Goal: Task Accomplishment & Management: Use online tool/utility

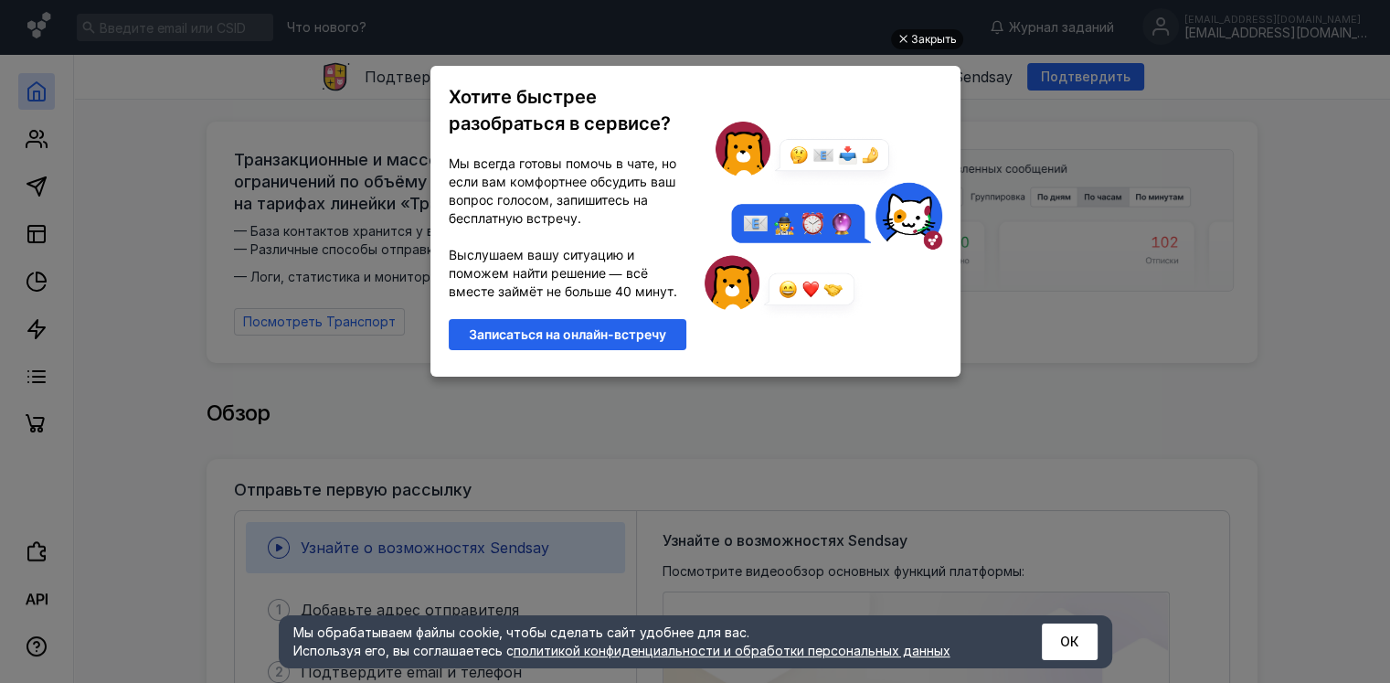
click at [932, 37] on div "Закрыть" at bounding box center [934, 39] width 46 height 20
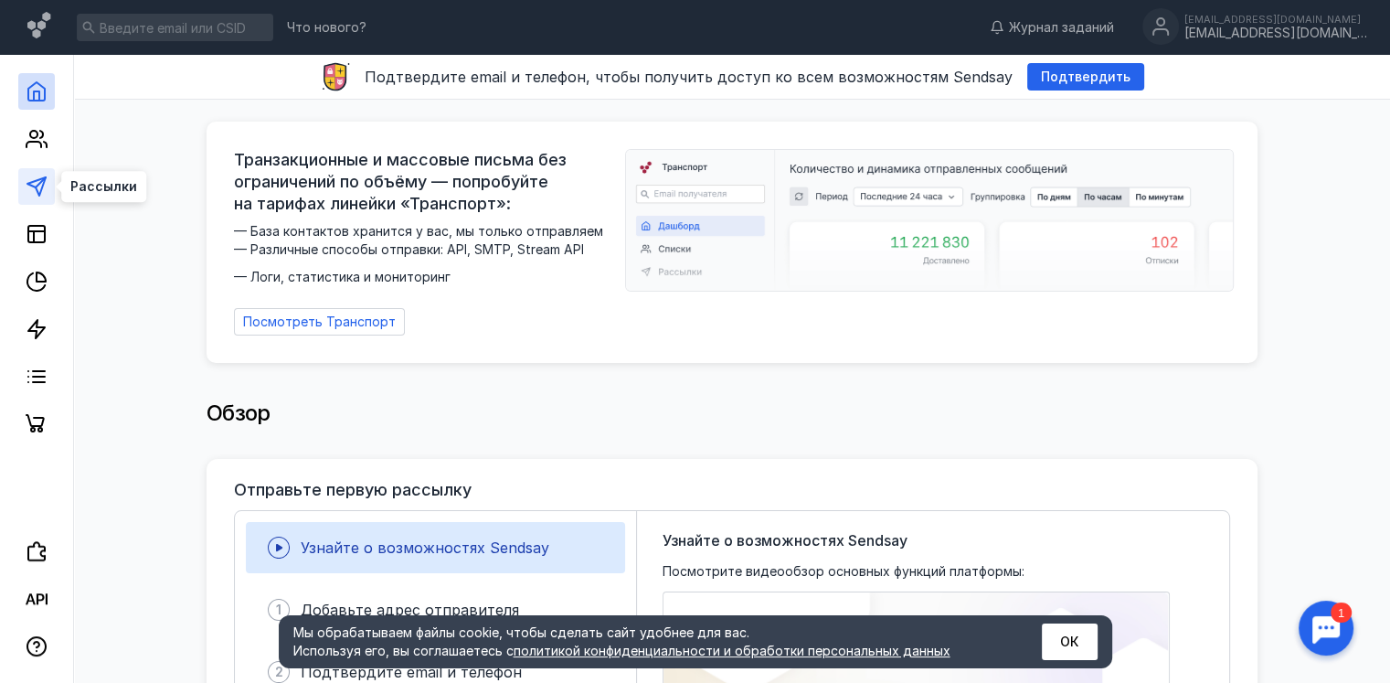
click at [37, 181] on icon at bounding box center [37, 186] width 22 height 22
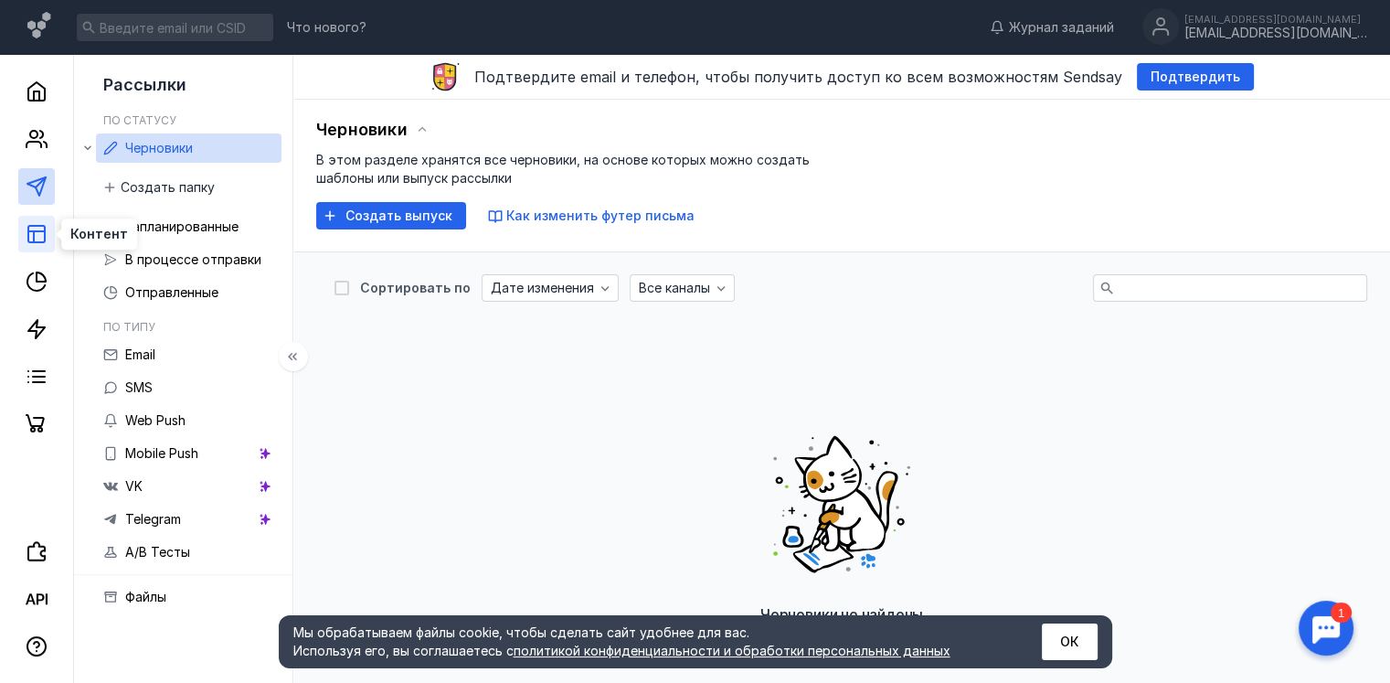
click at [47, 235] on icon at bounding box center [37, 234] width 22 height 22
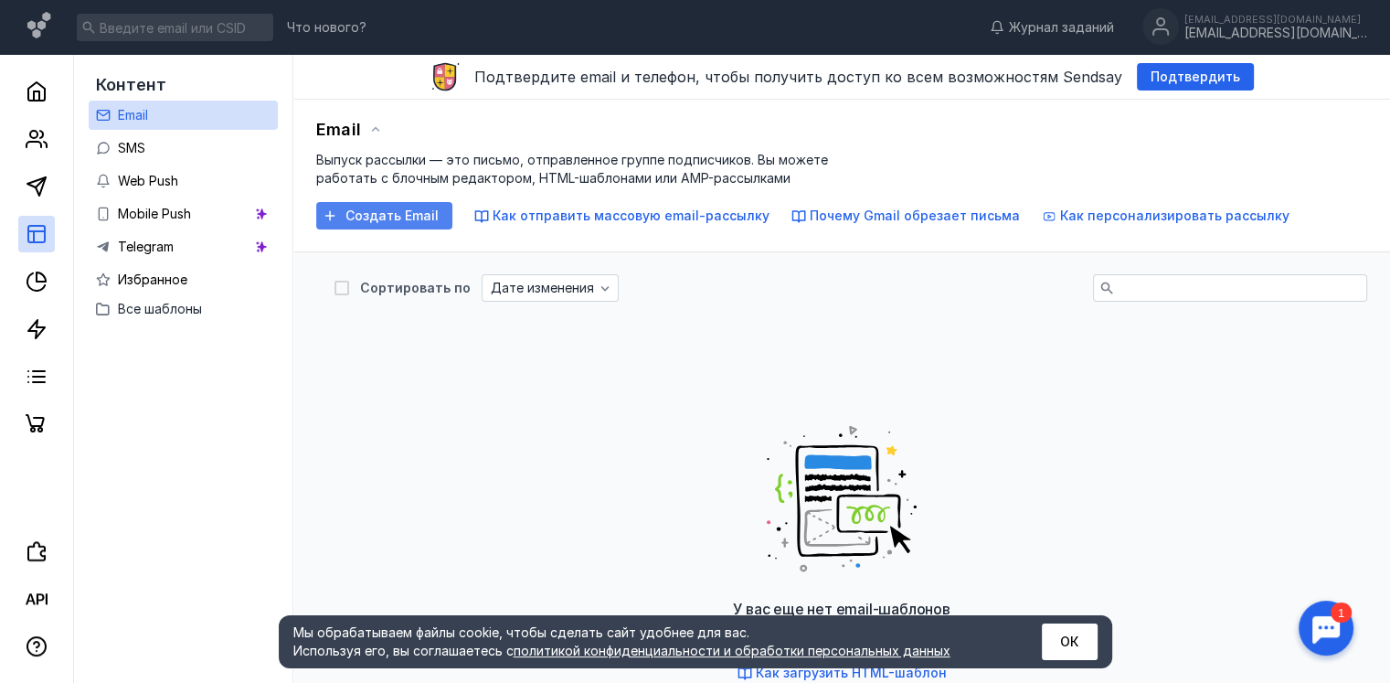
click at [411, 217] on span "Создать Email" at bounding box center [391, 216] width 93 height 16
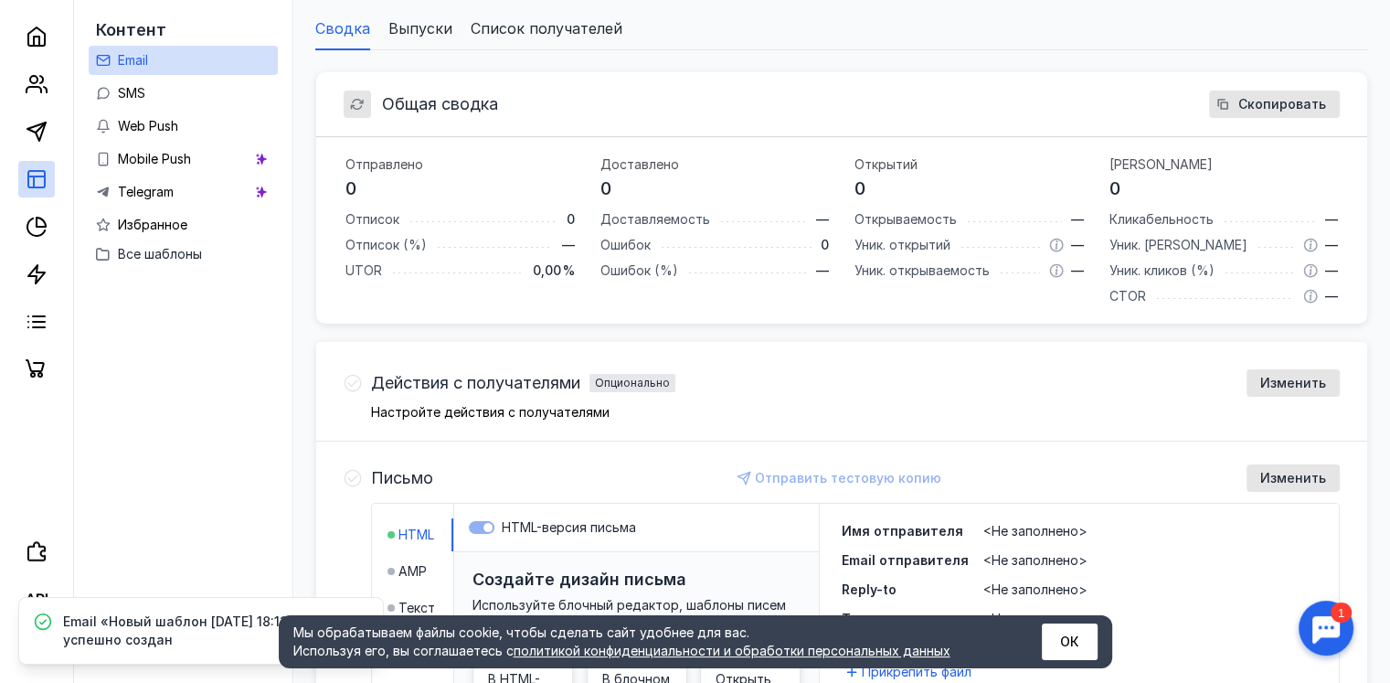
scroll to position [203, 0]
